Goal: Obtain resource: Download file/media

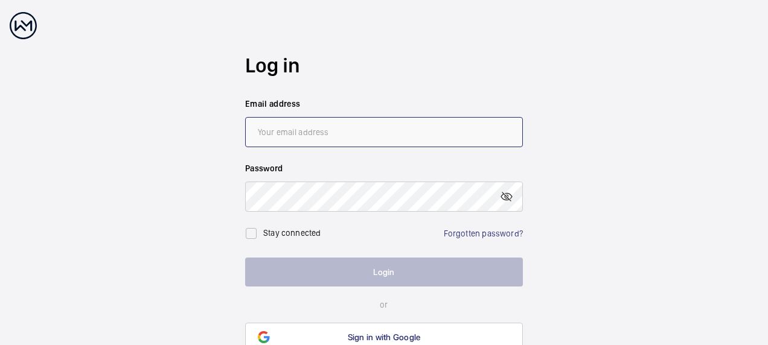
type input "[EMAIL_ADDRESS][DOMAIN_NAME]"
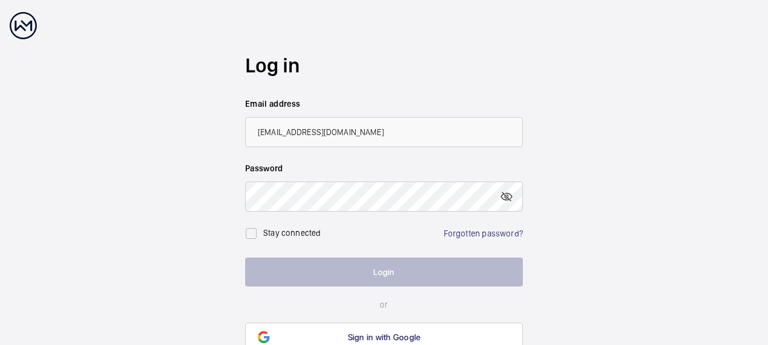
click at [337, 279] on button "Login" at bounding box center [384, 272] width 278 height 29
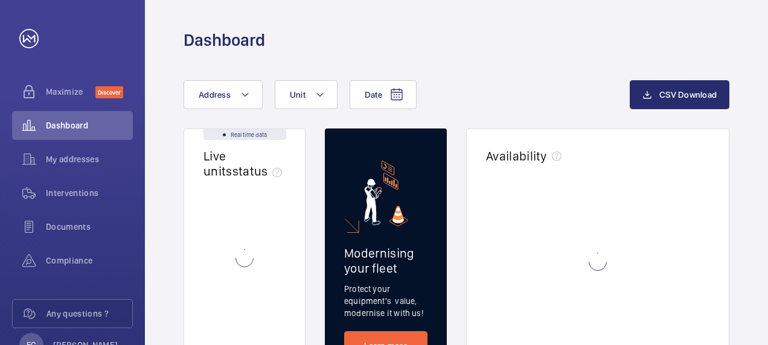
click at [337, 279] on div "Protect your equipment's  value, modernise it with us!" at bounding box center [386, 304] width 122 height 56
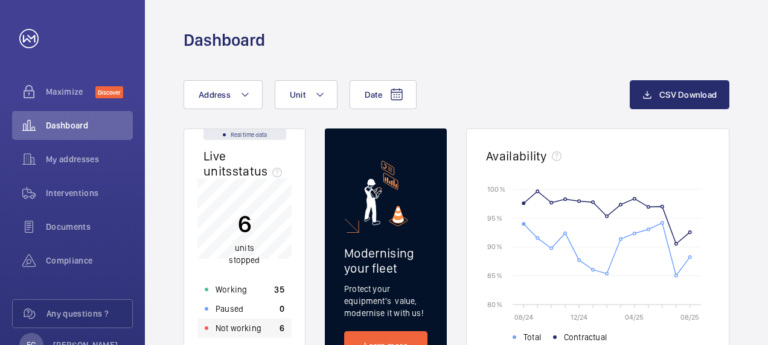
click at [240, 327] on p "Not working" at bounding box center [238, 328] width 46 height 12
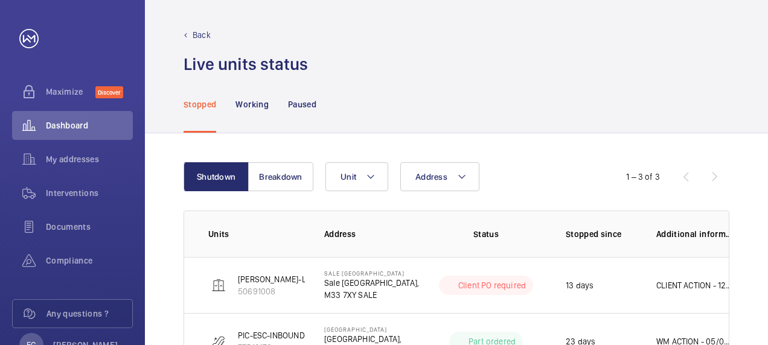
click at [753, 167] on div "Shutdown Breakdown Address Unit 1 – 3 of 3 Units Address Status Stopped since A…" at bounding box center [456, 294] width 623 height 322
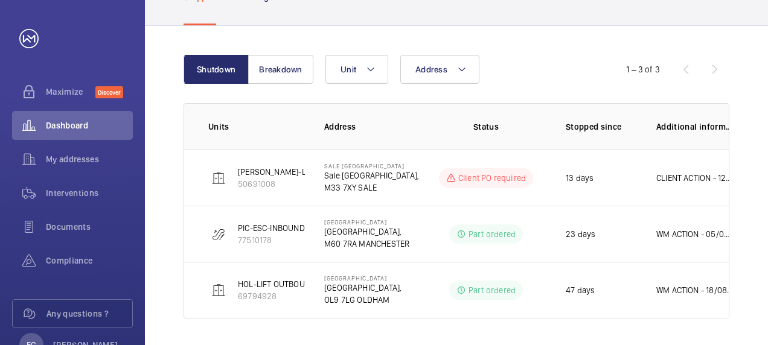
scroll to position [109, 0]
click at [273, 74] on button "Breakdown" at bounding box center [280, 68] width 65 height 29
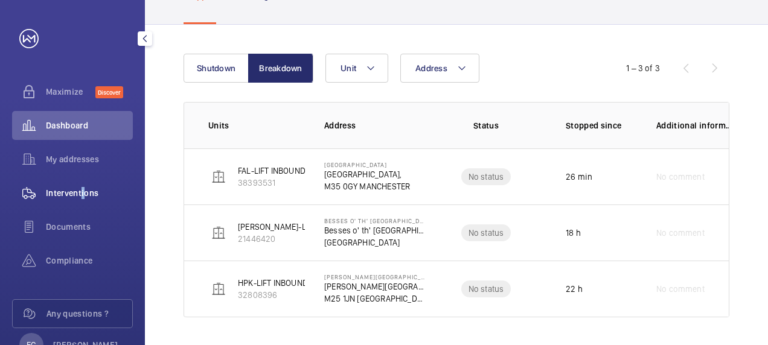
click at [80, 191] on span "Interventions" at bounding box center [89, 193] width 87 height 12
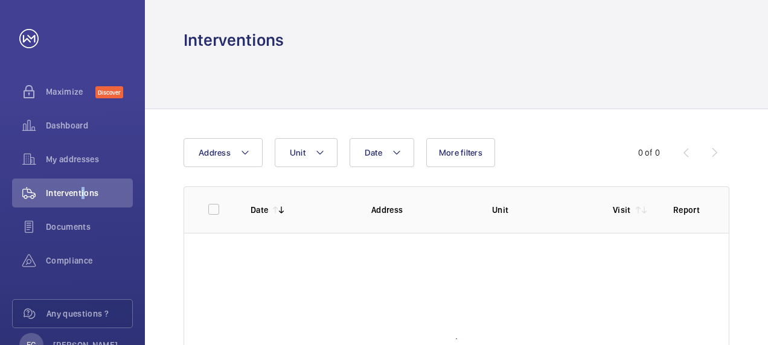
click at [754, 162] on div "Date Address Unit More filters 0 of 0 Date Address Unit Visit Report" at bounding box center [456, 300] width 623 height 382
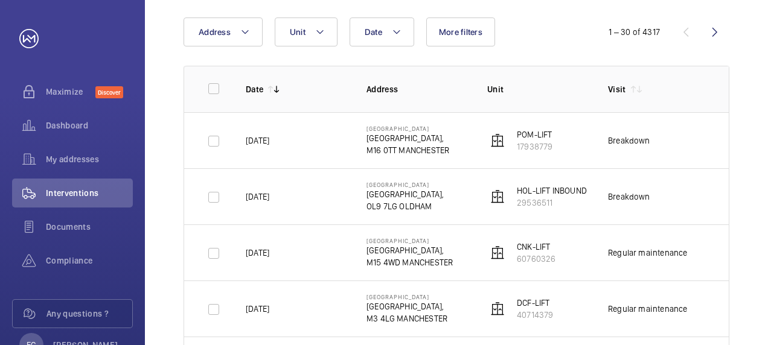
scroll to position [145, 0]
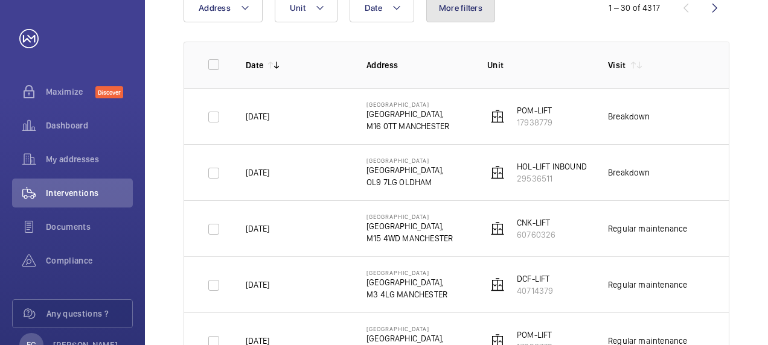
click at [466, 16] on button "More filters" at bounding box center [460, 7] width 69 height 29
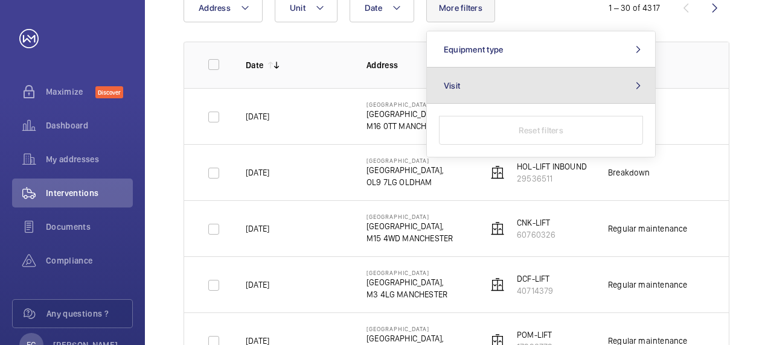
click at [633, 85] on mat-icon at bounding box center [638, 86] width 14 height 10
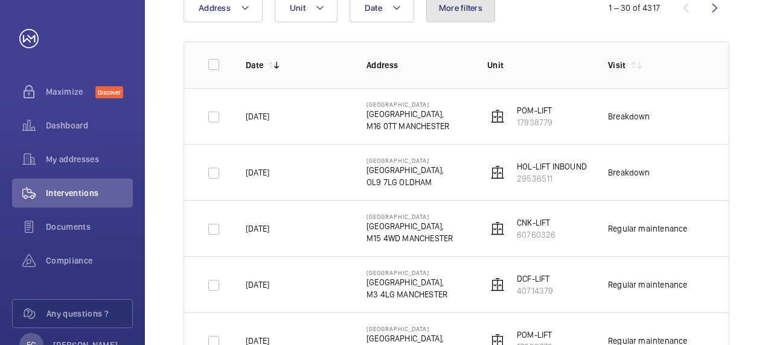
click at [467, 13] on button "More filters" at bounding box center [460, 7] width 69 height 29
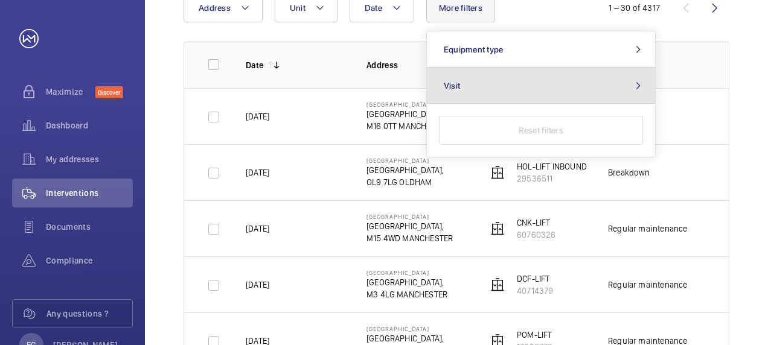
click at [627, 85] on button "Visit" at bounding box center [541, 86] width 228 height 36
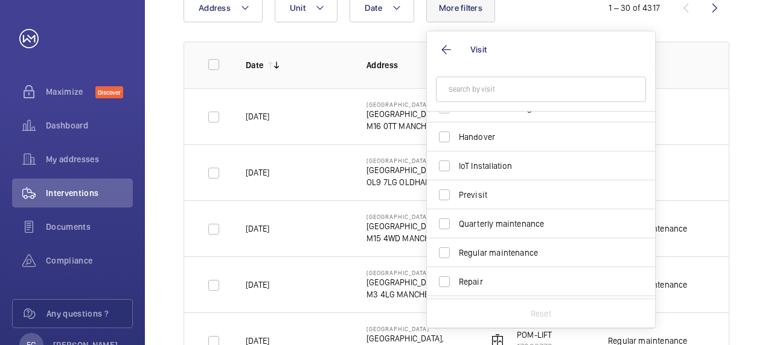
scroll to position [107, 0]
click at [439, 254] on label "Regular maintenance" at bounding box center [532, 251] width 210 height 29
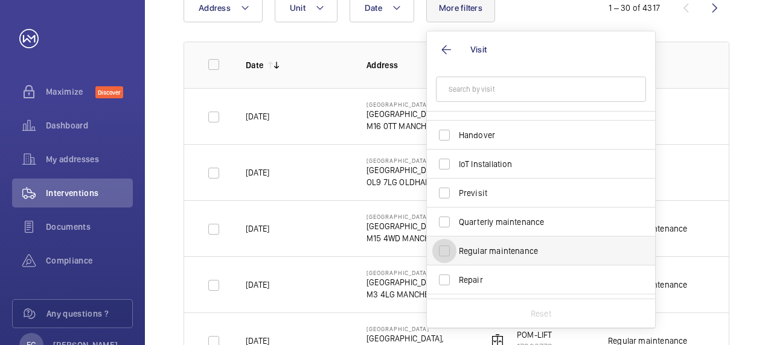
click at [439, 254] on input "Regular maintenance" at bounding box center [444, 251] width 24 height 24
checkbox input "true"
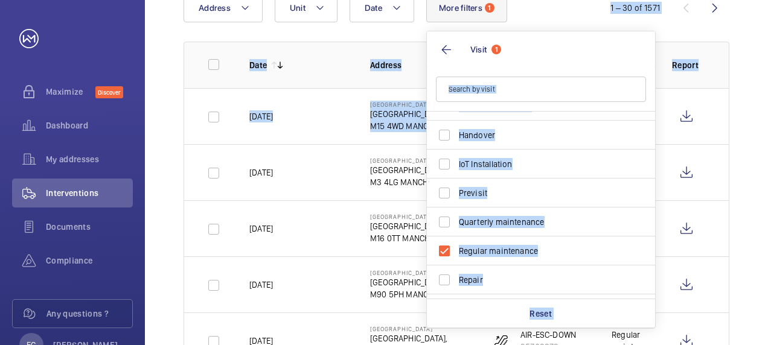
drag, startPoint x: 649, startPoint y: 96, endPoint x: 664, endPoint y: 88, distance: 16.5
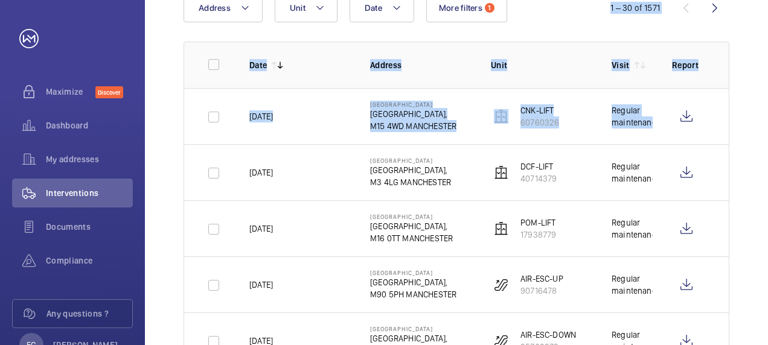
drag, startPoint x: 664, startPoint y: 88, endPoint x: 738, endPoint y: 111, distance: 77.1
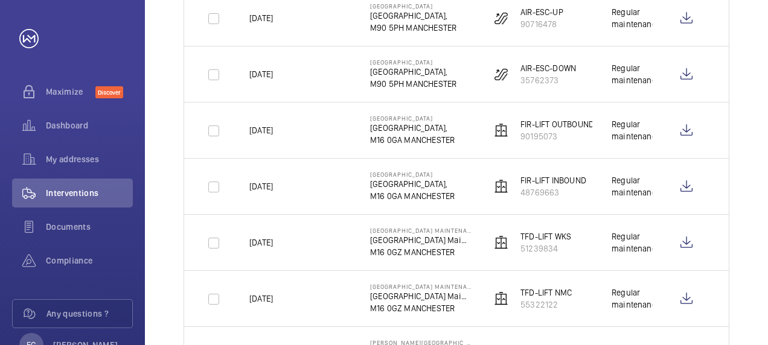
scroll to position [410, 0]
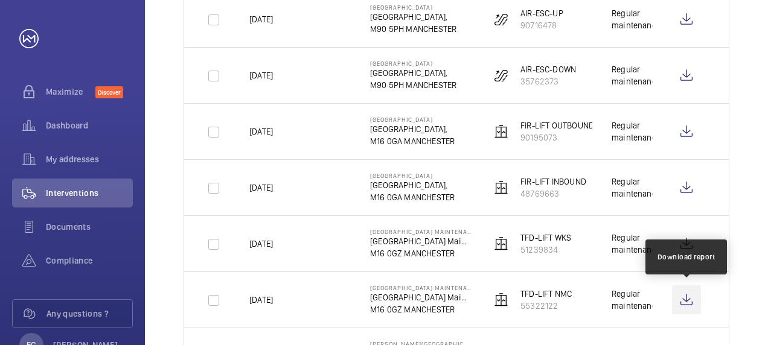
click at [687, 296] on wm-front-icon-button at bounding box center [686, 299] width 29 height 29
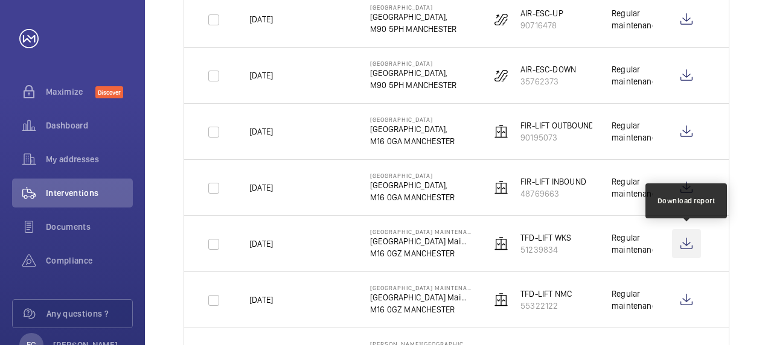
click at [686, 246] on wm-front-icon-button at bounding box center [686, 243] width 29 height 29
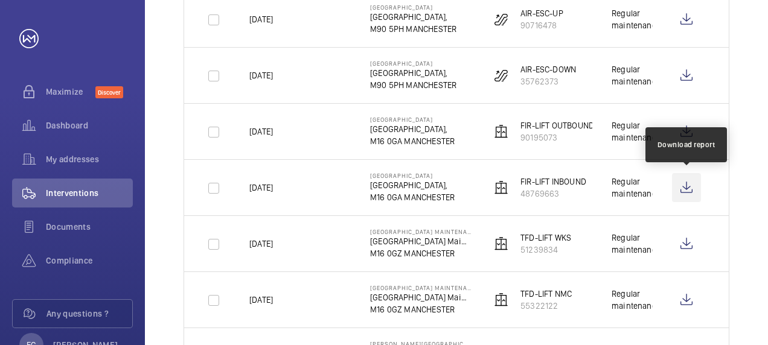
click at [689, 190] on wm-front-icon-button at bounding box center [686, 187] width 29 height 29
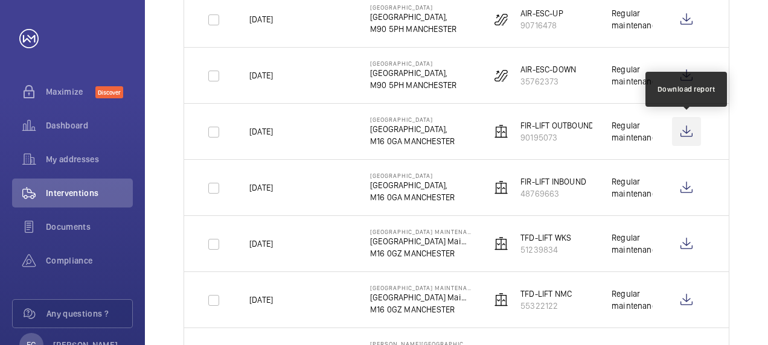
click at [683, 133] on wm-front-icon-button at bounding box center [686, 131] width 29 height 29
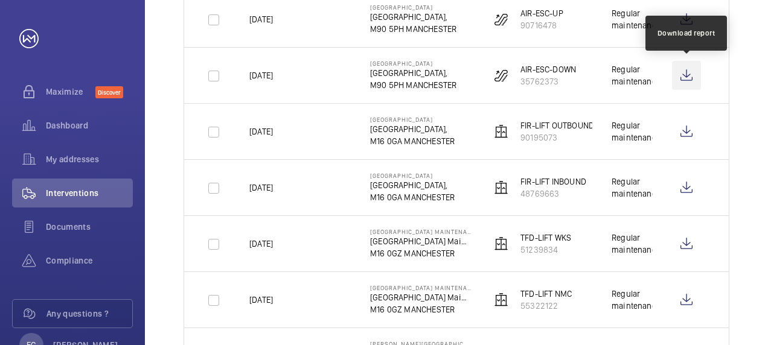
click at [689, 77] on wm-front-icon-button at bounding box center [686, 75] width 29 height 29
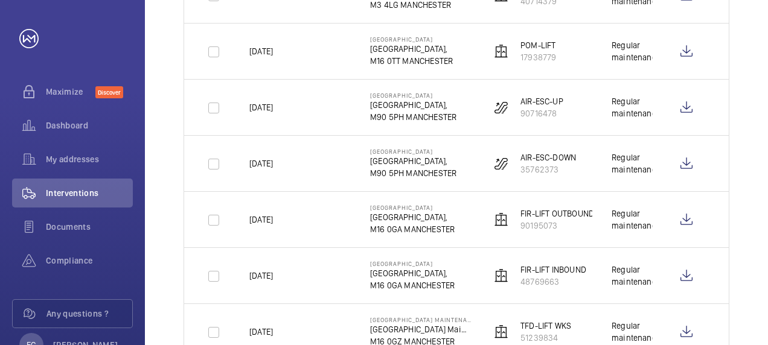
scroll to position [314, 0]
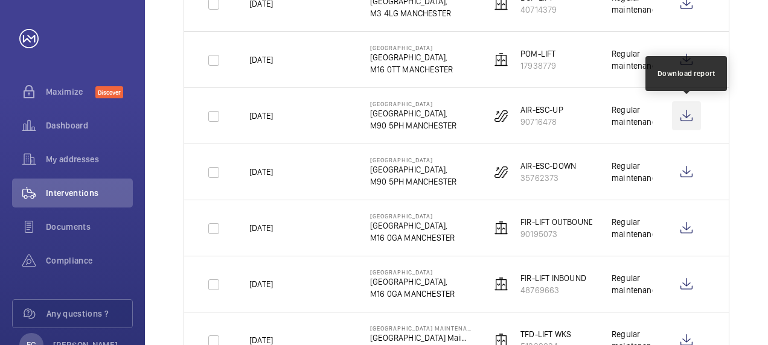
click at [687, 112] on wm-front-icon-button at bounding box center [686, 115] width 29 height 29
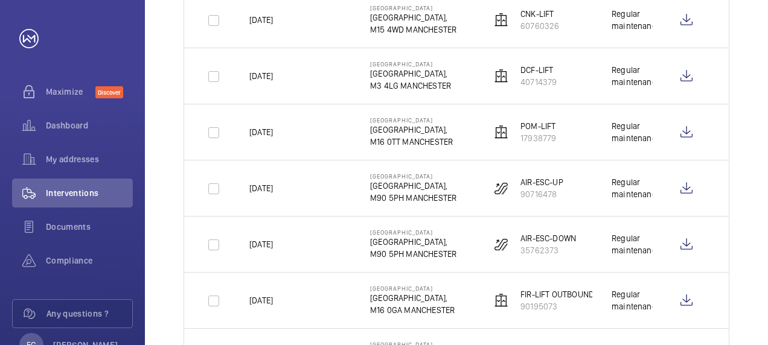
scroll to position [217, 0]
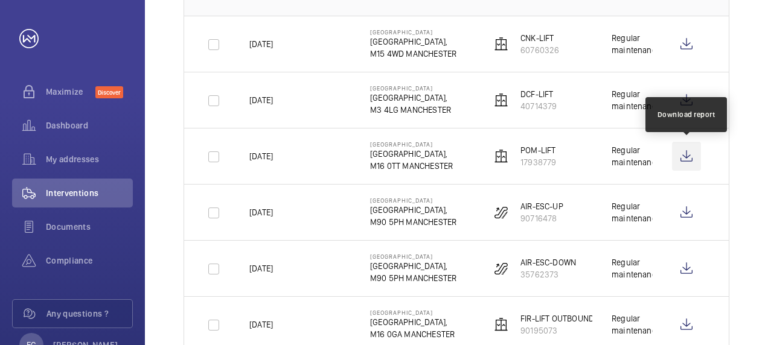
click at [683, 153] on wm-front-icon-button at bounding box center [686, 156] width 29 height 29
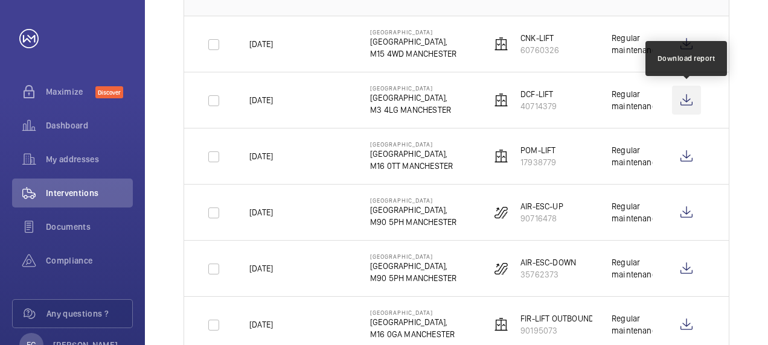
click at [684, 101] on wm-front-icon-button at bounding box center [686, 100] width 29 height 29
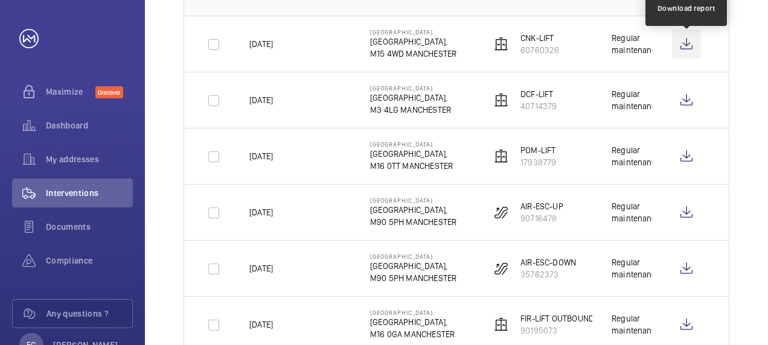
click at [684, 45] on wm-front-icon-button at bounding box center [686, 44] width 29 height 29
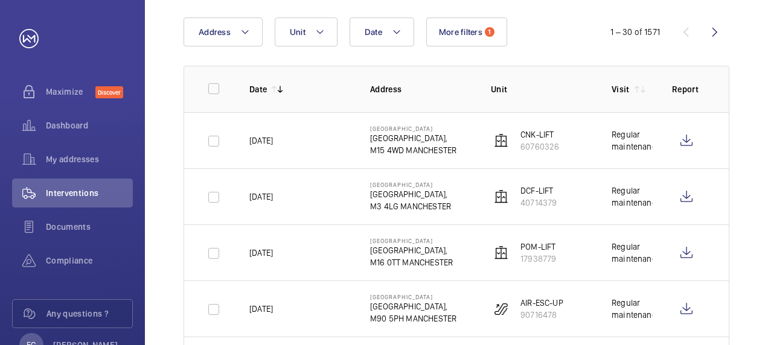
scroll to position [97, 0]
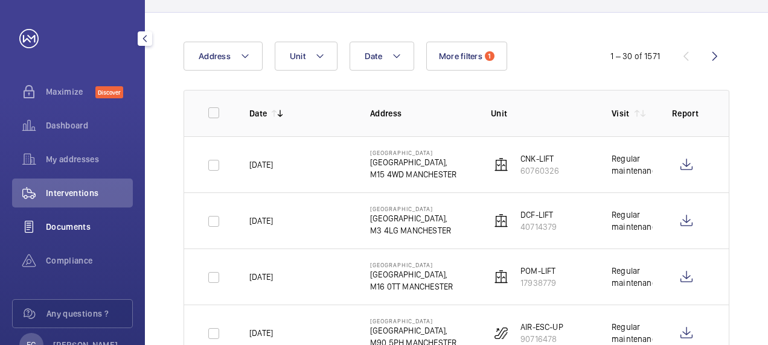
click at [74, 227] on span "Documents" at bounding box center [89, 227] width 87 height 12
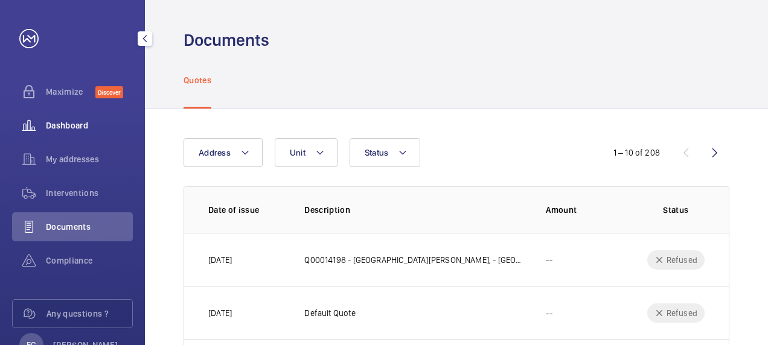
click at [74, 121] on div "Dashboard" at bounding box center [72, 125] width 121 height 29
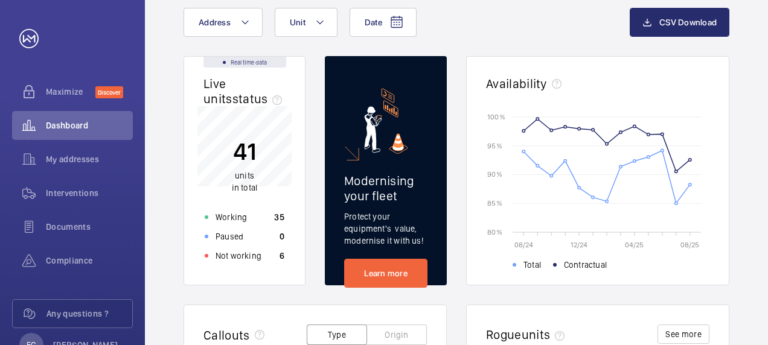
scroll to position [97, 0]
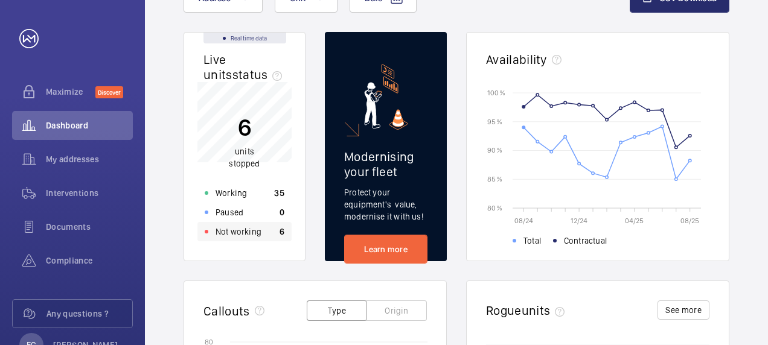
click at [260, 234] on div "Not working 6" at bounding box center [244, 231] width 94 height 19
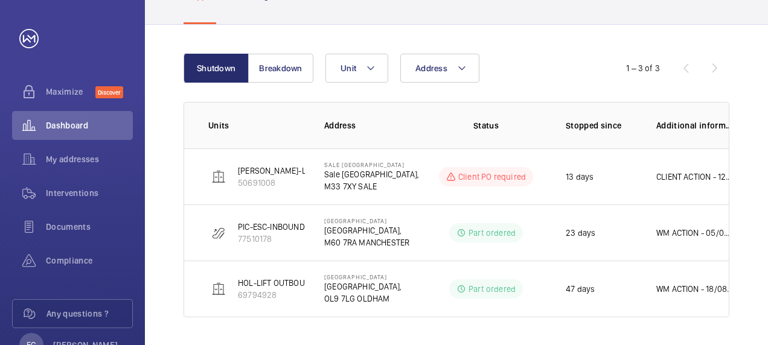
scroll to position [109, 0]
click at [290, 76] on button "Breakdown" at bounding box center [280, 68] width 65 height 29
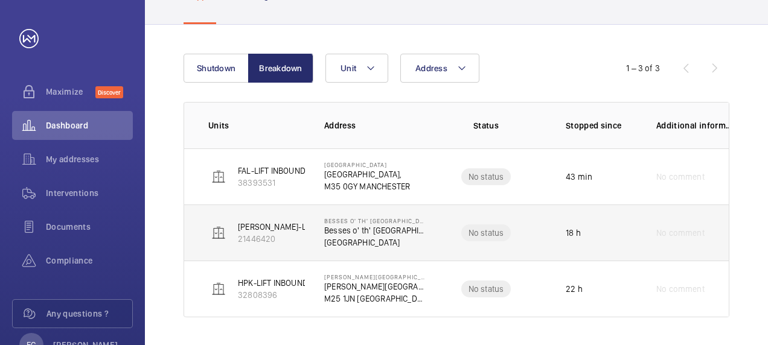
scroll to position [109, 0]
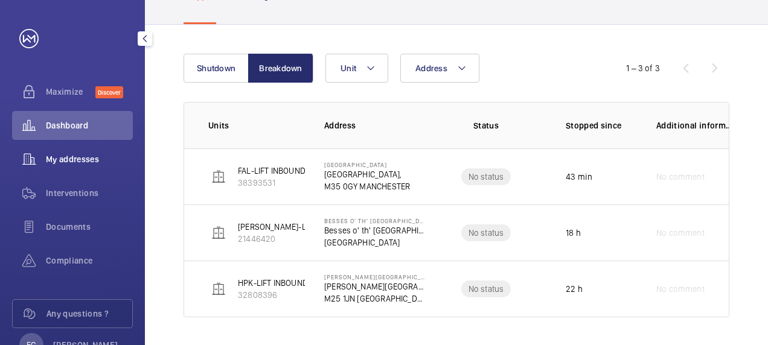
click at [63, 158] on span "My addresses" at bounding box center [89, 159] width 87 height 12
